Goal: Transaction & Acquisition: Purchase product/service

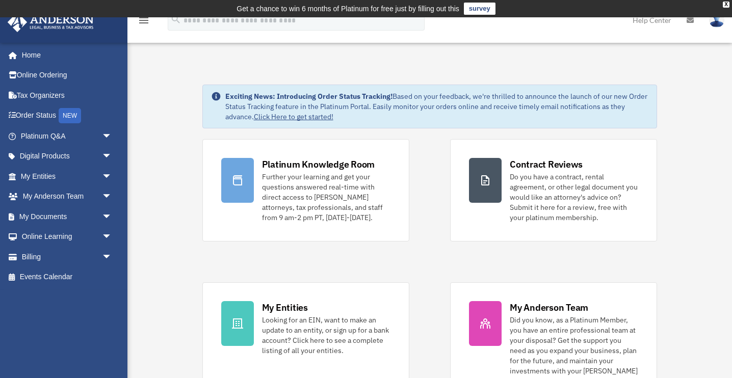
scroll to position [1, 0]
click at [44, 256] on link "Billing arrow_drop_down" at bounding box center [67, 257] width 120 height 20
click at [31, 257] on link "Billing arrow_drop_down" at bounding box center [67, 257] width 120 height 20
click at [108, 255] on span "arrow_drop_down" at bounding box center [112, 257] width 20 height 21
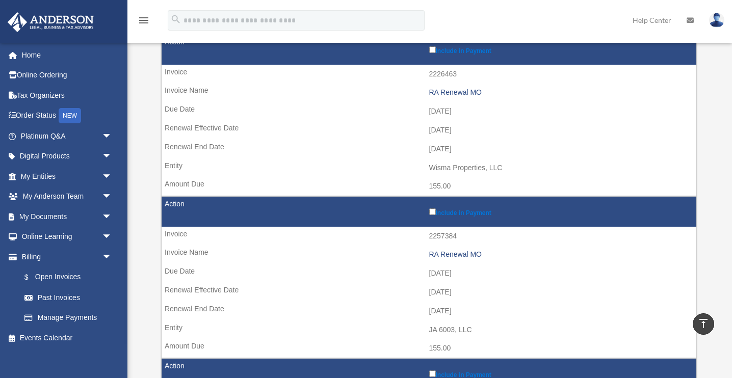
scroll to position [122, 0]
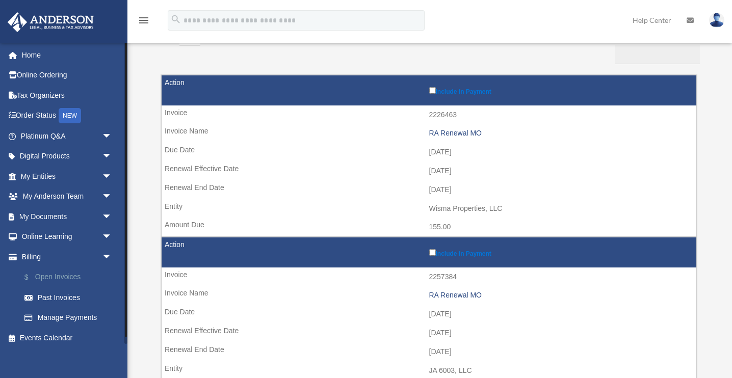
click at [48, 275] on link "$ Open Invoices" at bounding box center [70, 277] width 113 height 21
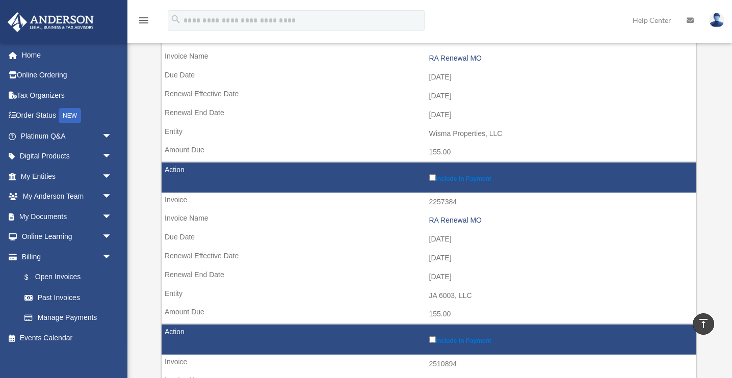
scroll to position [72, 0]
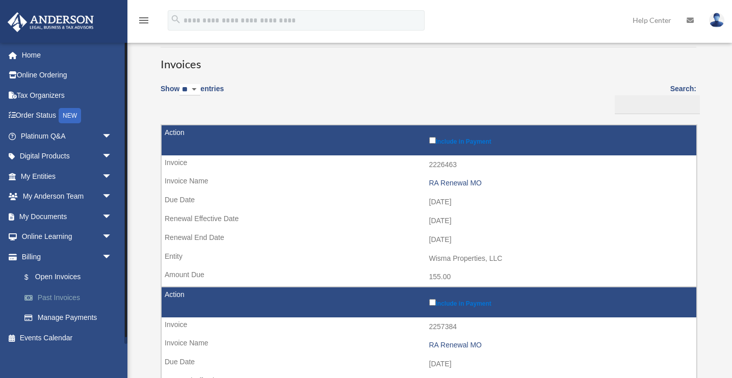
click at [69, 295] on link "Past Invoices" at bounding box center [70, 297] width 113 height 20
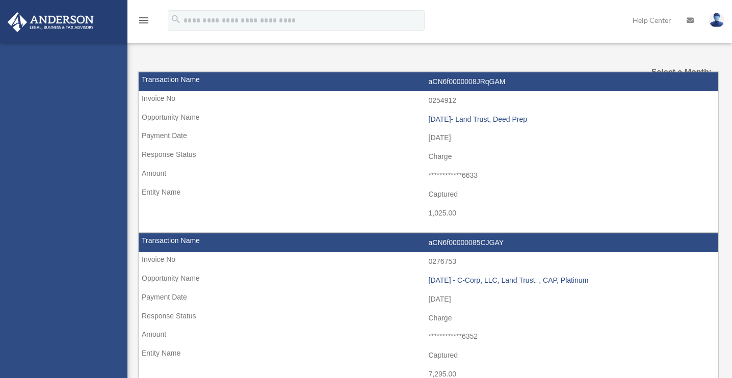
select select
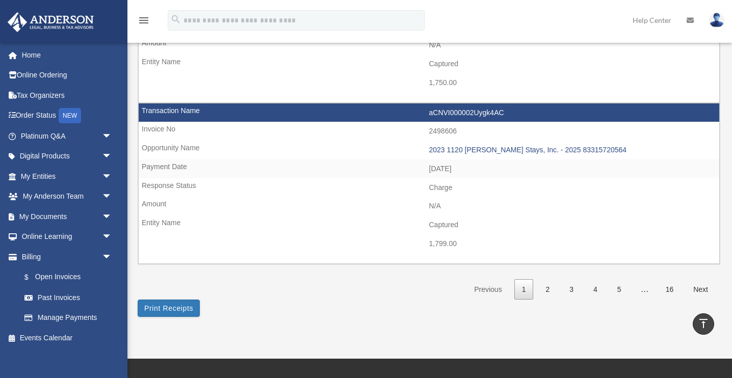
scroll to position [1524, 0]
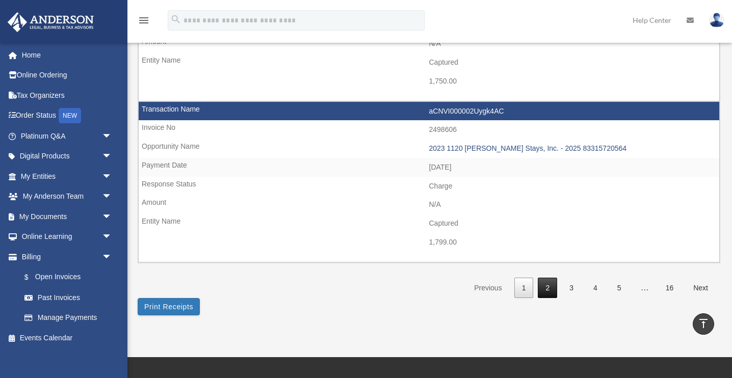
click at [550, 293] on link "2" at bounding box center [547, 288] width 19 height 21
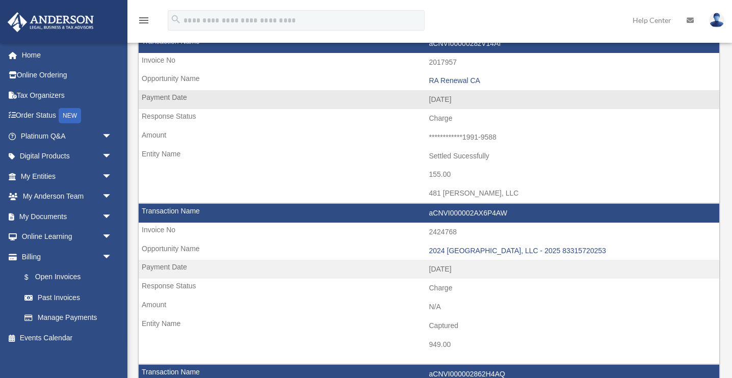
scroll to position [1702, 0]
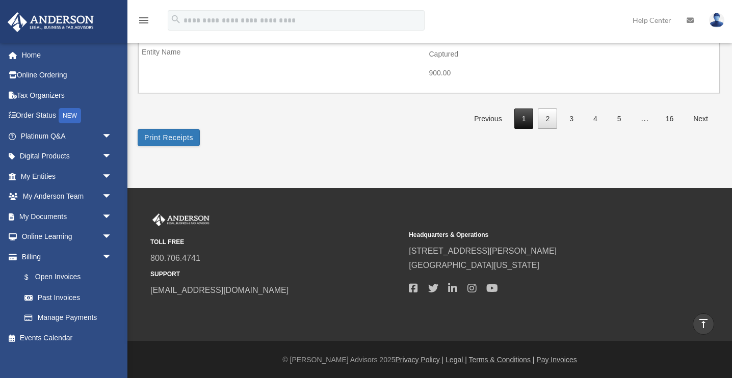
click at [527, 115] on link "1" at bounding box center [523, 119] width 19 height 21
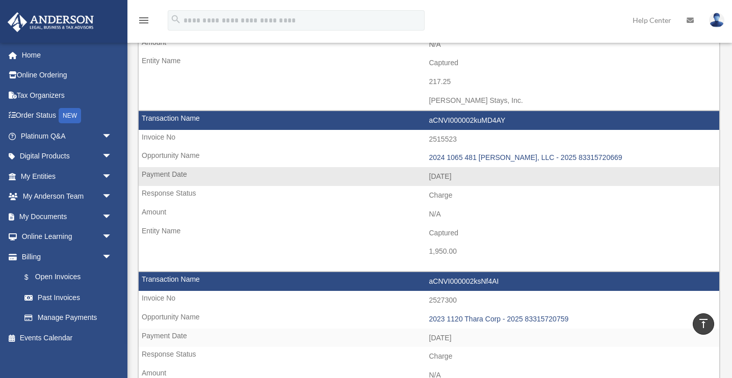
scroll to position [679, 0]
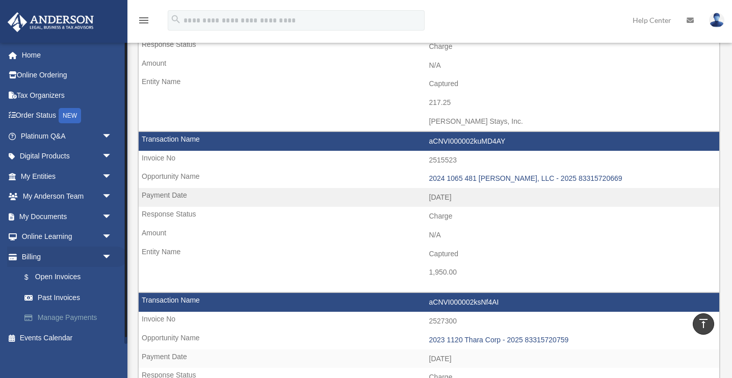
click at [69, 313] on link "Manage Payments" at bounding box center [70, 318] width 113 height 20
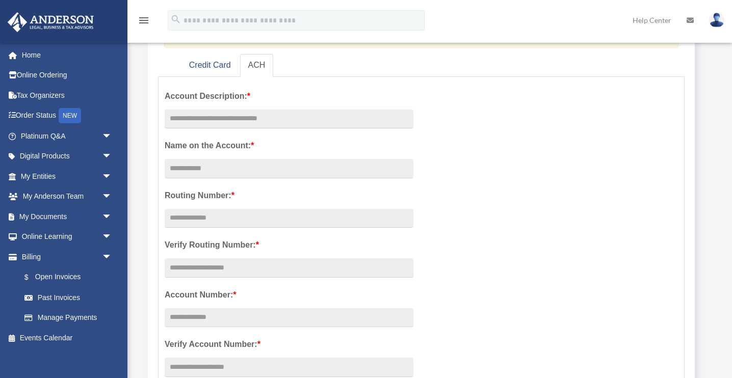
scroll to position [162, 0]
click at [55, 279] on link "$ Open Invoices" at bounding box center [70, 277] width 113 height 21
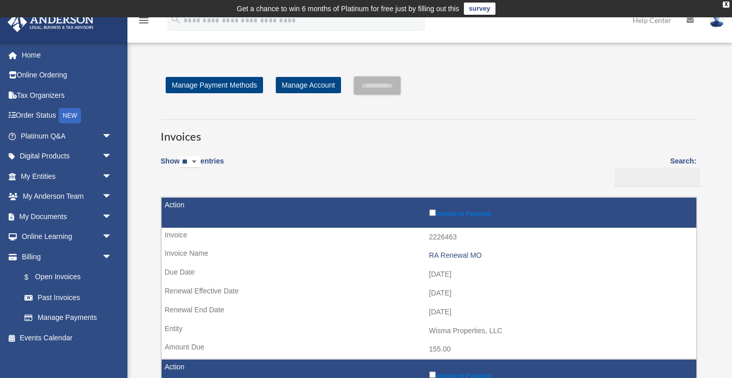
click at [432, 216] on label "Include in Payment" at bounding box center [560, 212] width 262 height 10
click at [398, 90] on input "**********" at bounding box center [377, 85] width 47 height 18
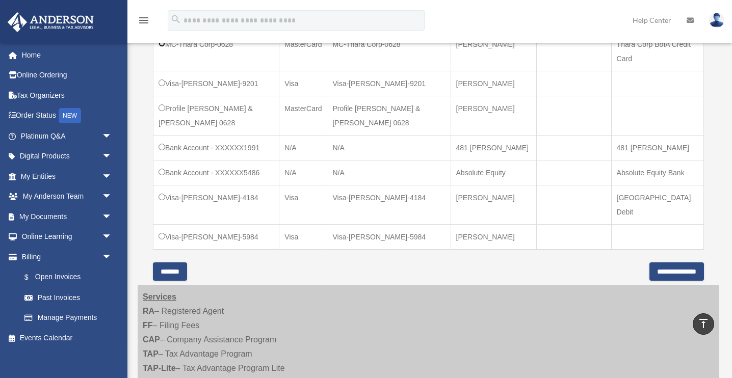
scroll to position [409, 0]
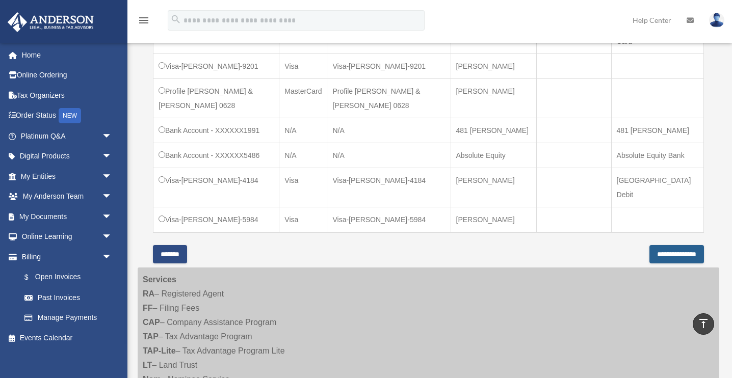
click at [681, 254] on input "**********" at bounding box center [676, 254] width 55 height 18
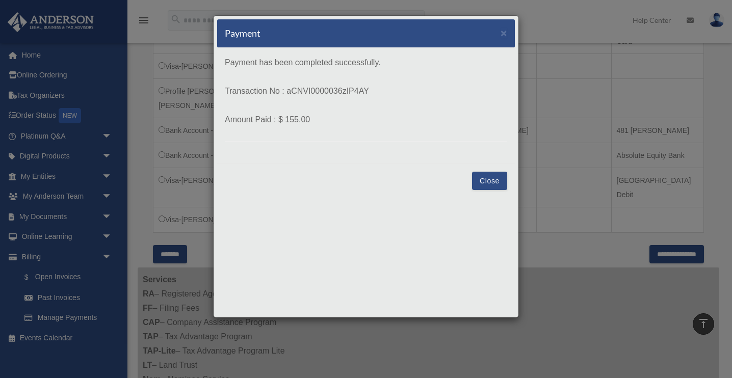
click at [491, 187] on button "Close" at bounding box center [489, 181] width 35 height 18
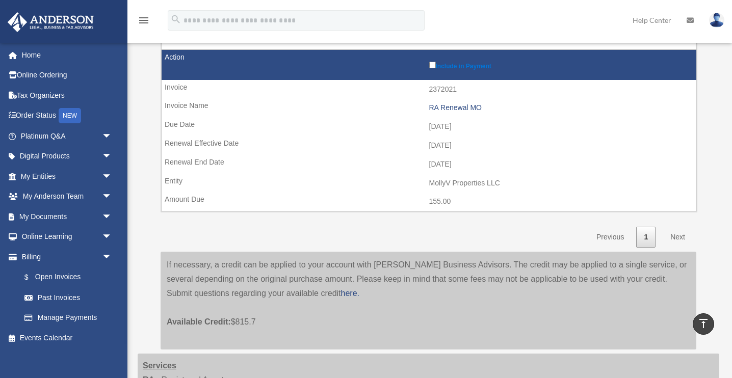
scroll to position [409, 0]
